Goal: Task Accomplishment & Management: Use online tool/utility

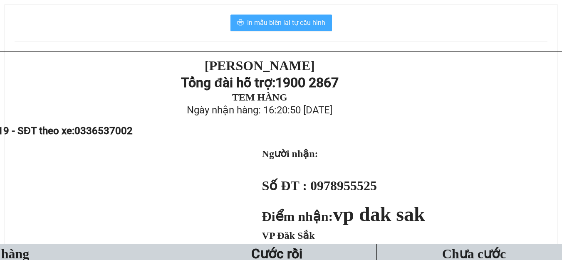
click at [268, 21] on span "In mẫu biên lai tự cấu hình" at bounding box center [286, 22] width 78 height 10
